Goal: Task Accomplishment & Management: Manage account settings

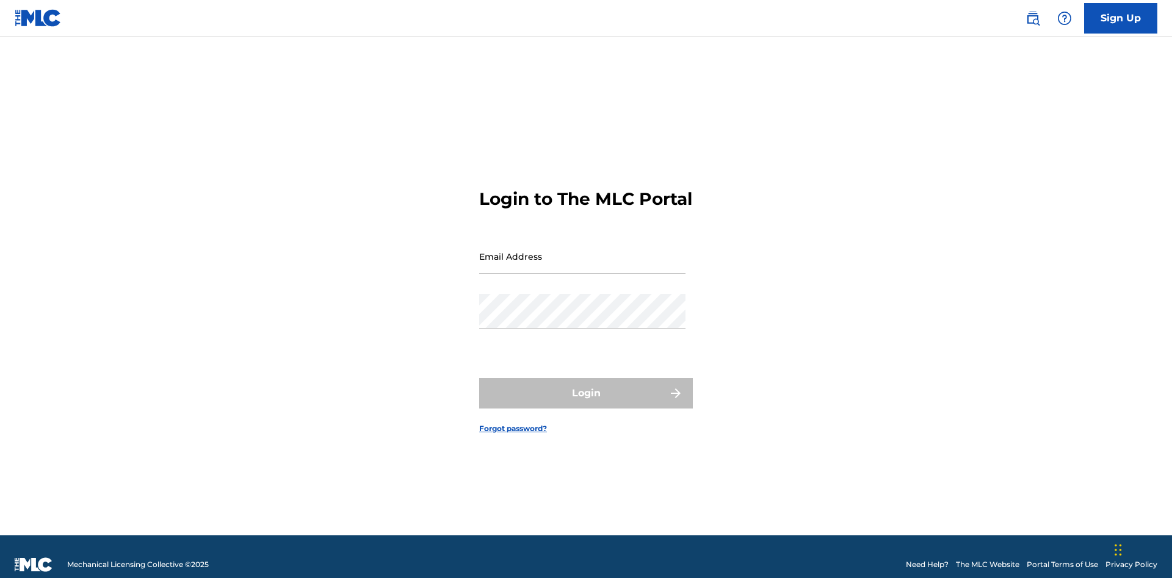
scroll to position [16, 0]
click at [582, 251] on input "Email Address" at bounding box center [582, 256] width 206 height 35
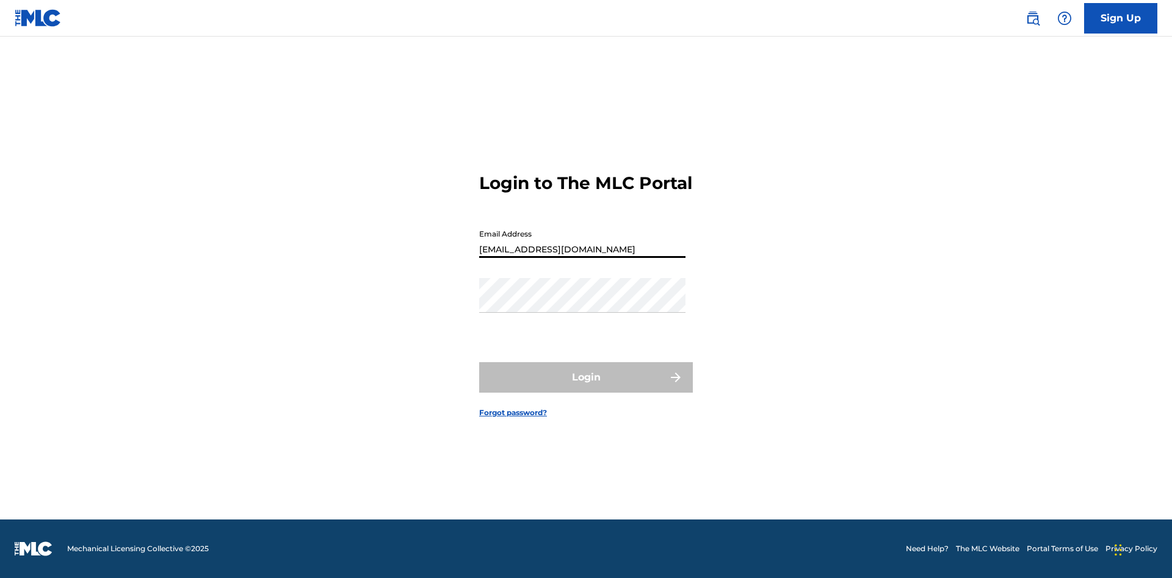
type input "9f686631-9005-4096-ac1b-5789141f5025@mailslurp.com"
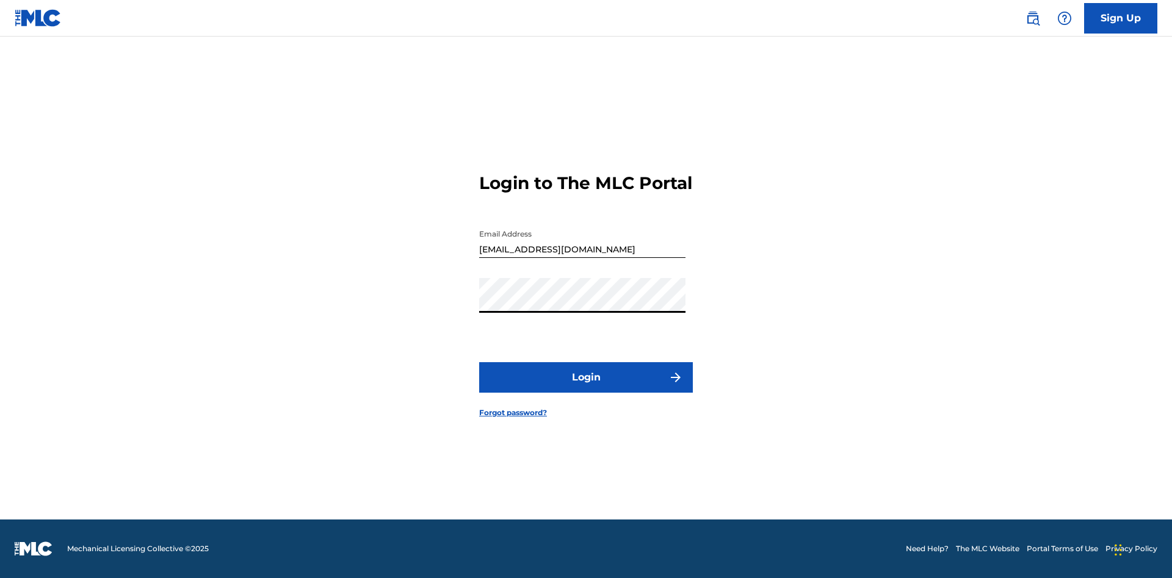
click at [586, 388] on button "Login" at bounding box center [586, 377] width 214 height 31
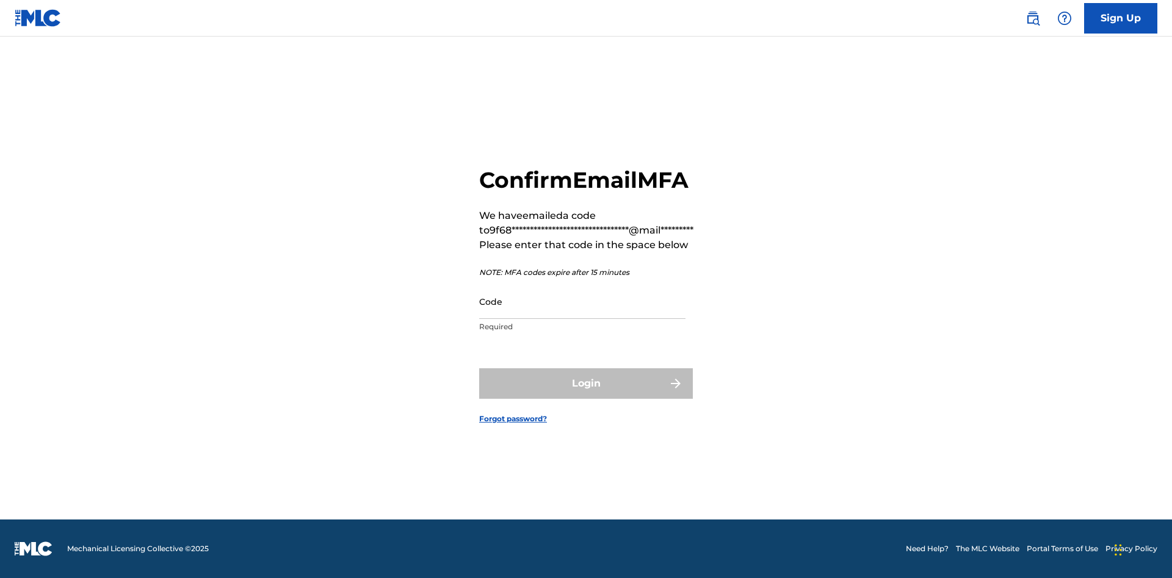
click at [582, 301] on input "Code" at bounding box center [582, 301] width 206 height 35
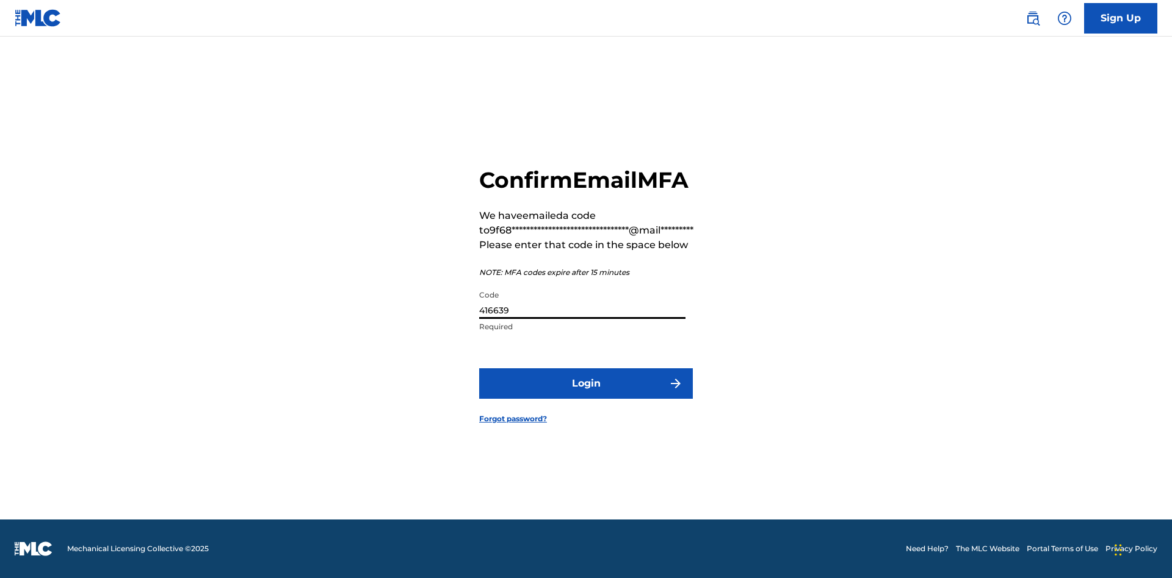
type input "416639"
click at [586, 383] on button "Login" at bounding box center [586, 384] width 214 height 31
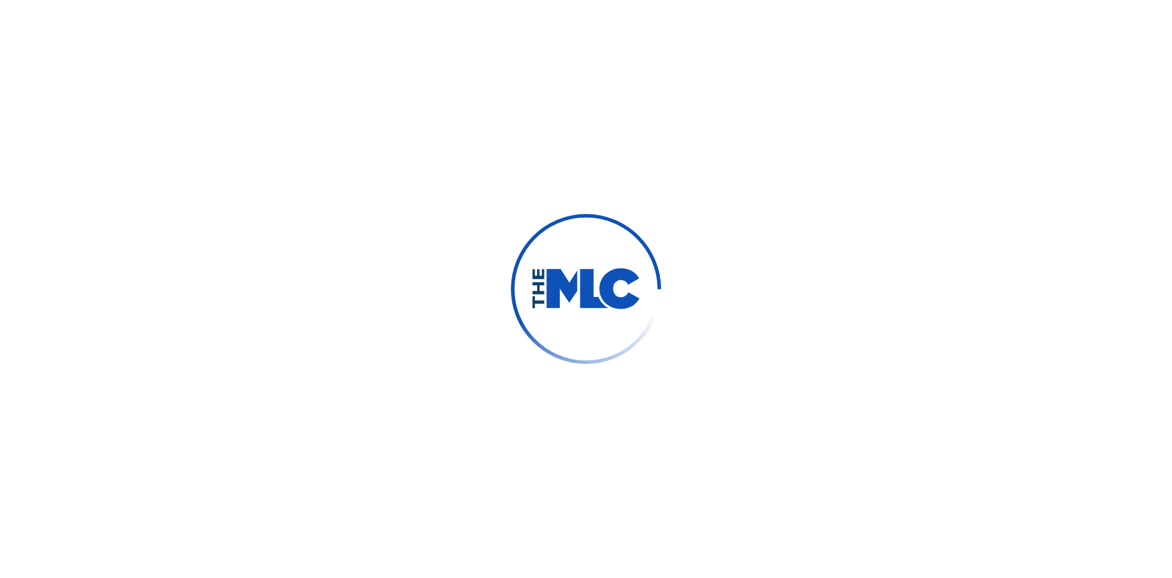
scroll to position [0, 0]
